Goal: Task Accomplishment & Management: Manage account settings

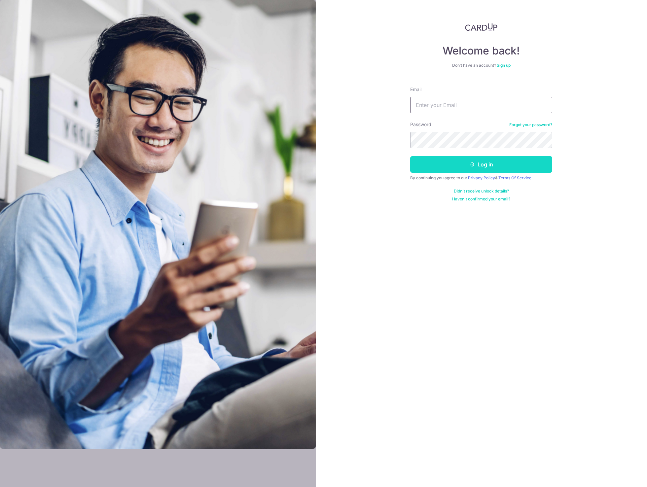
type input "[EMAIL_ADDRESS][DOMAIN_NAME]"
click at [456, 168] on button "Log in" at bounding box center [481, 164] width 142 height 17
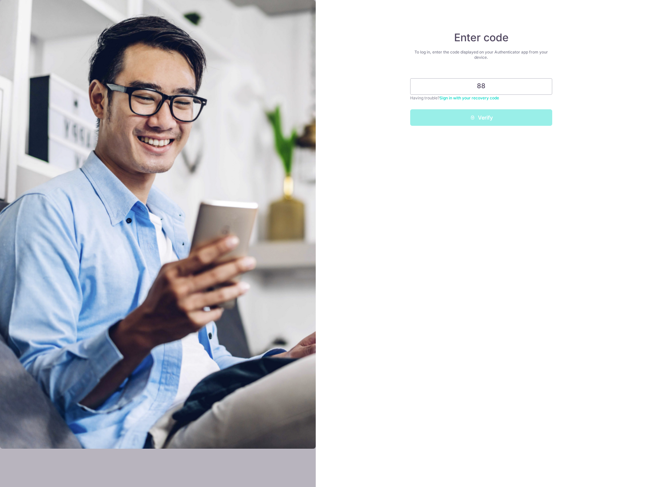
type input "8"
type input "524009"
click at [499, 119] on button "Verify" at bounding box center [481, 117] width 142 height 17
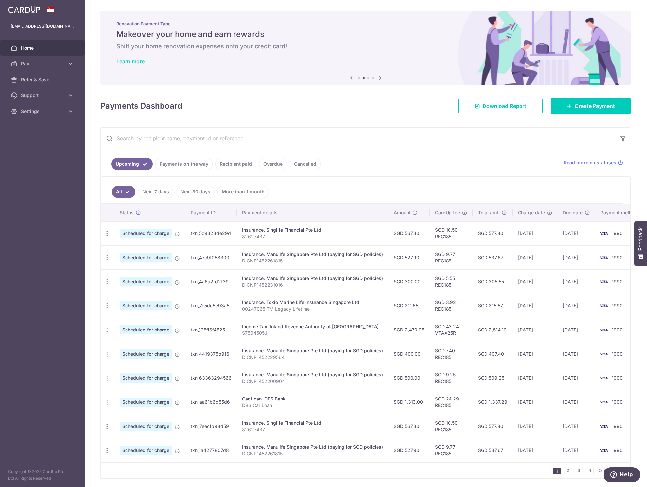
click at [225, 165] on link "Recipient paid" at bounding box center [235, 164] width 41 height 13
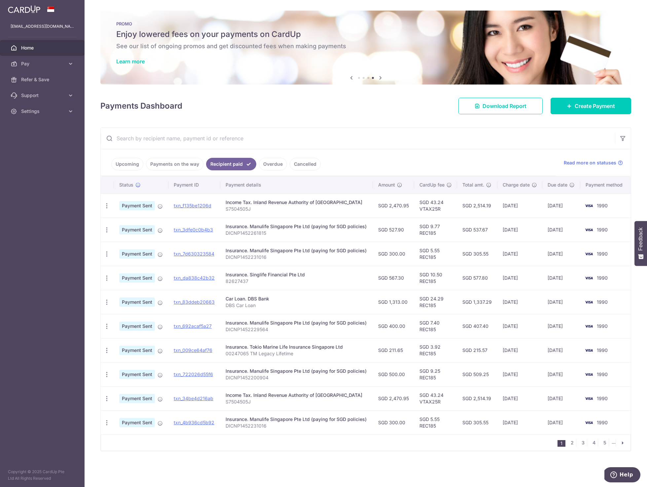
click at [124, 163] on link "Upcoming" at bounding box center [127, 164] width 32 height 13
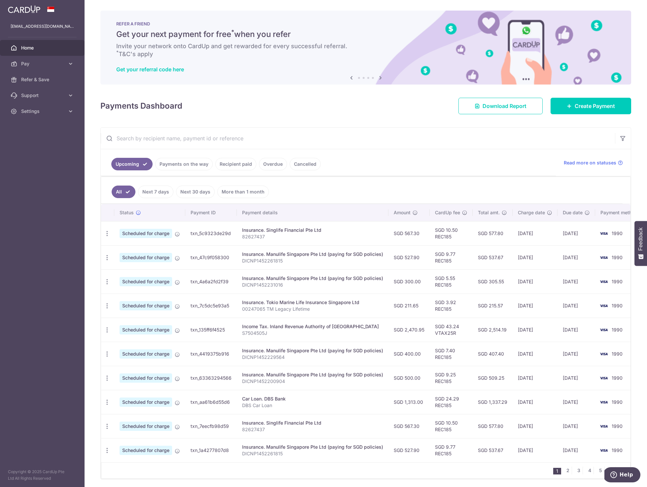
click at [189, 162] on link "Payments on the way" at bounding box center [183, 164] width 57 height 13
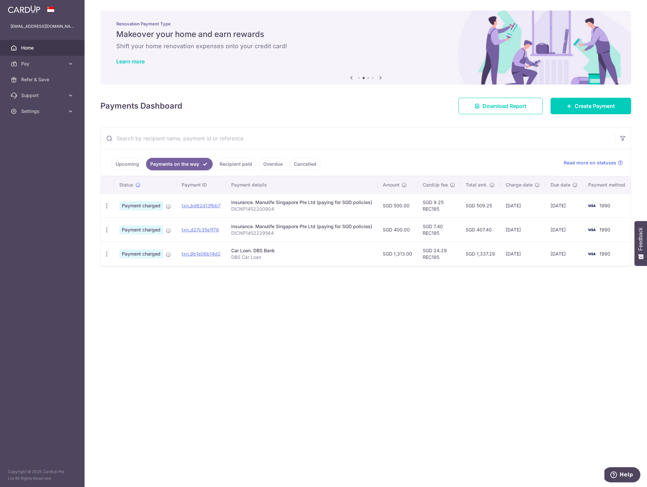
click at [127, 163] on link "Upcoming" at bounding box center [127, 164] width 32 height 13
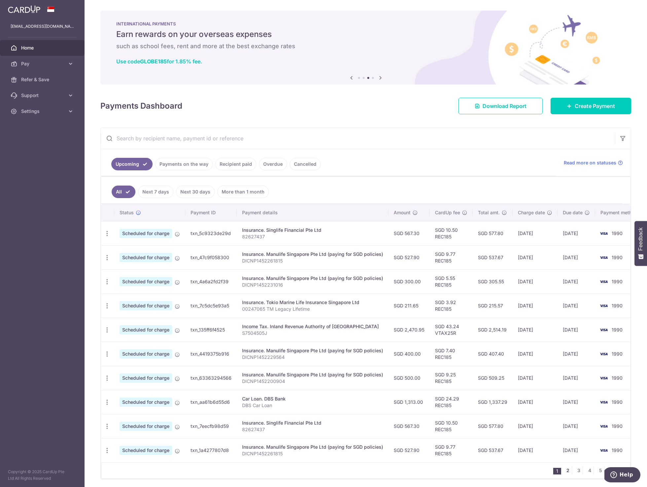
click at [564, 475] on link "2" at bounding box center [568, 471] width 8 height 8
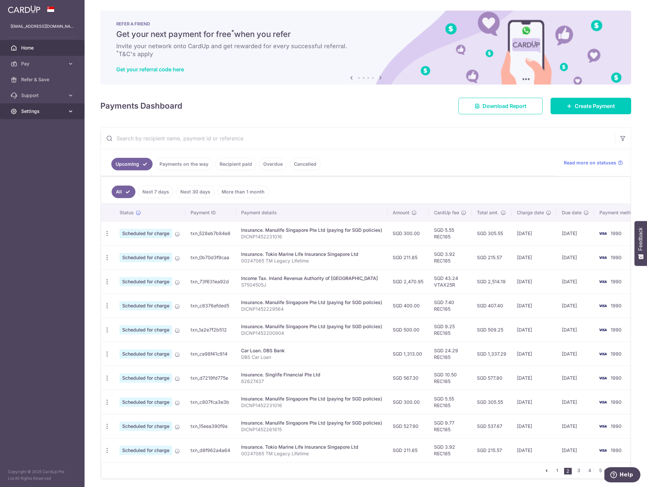
click at [27, 112] on span "Settings" at bounding box center [43, 111] width 44 height 7
click at [33, 145] on span "Logout" at bounding box center [43, 143] width 44 height 7
